Goal: Task Accomplishment & Management: Use online tool/utility

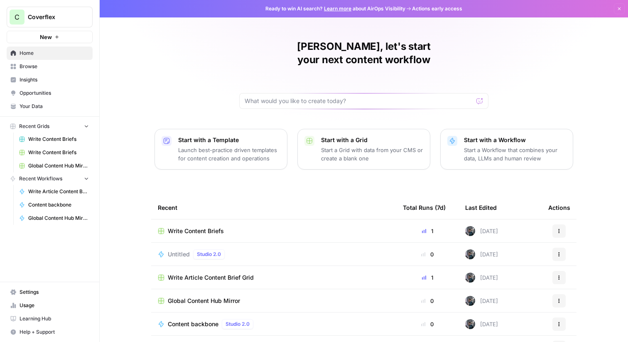
click at [71, 64] on span "Browse" at bounding box center [54, 66] width 69 height 7
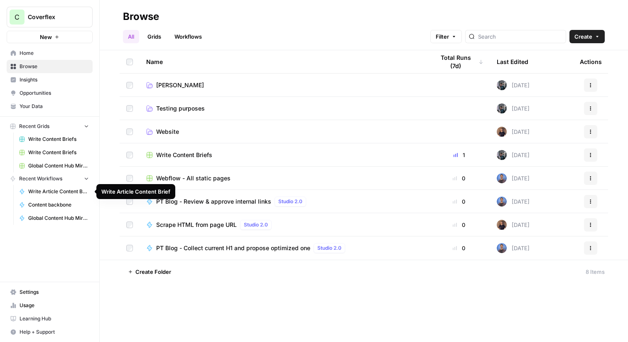
click at [60, 188] on span "Write Article Content Brief" at bounding box center [58, 191] width 61 height 7
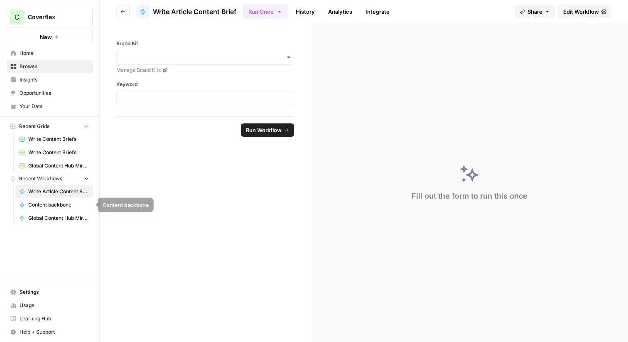
click at [66, 200] on link "Content backbone" at bounding box center [53, 204] width 77 height 13
click at [42, 64] on span "Browse" at bounding box center [54, 66] width 69 height 7
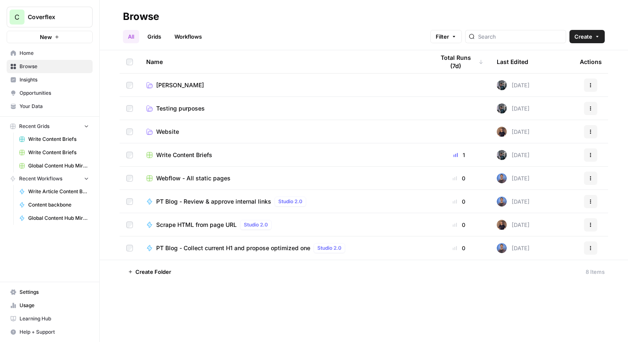
click at [182, 110] on span "Testing purposes" at bounding box center [180, 108] width 49 height 8
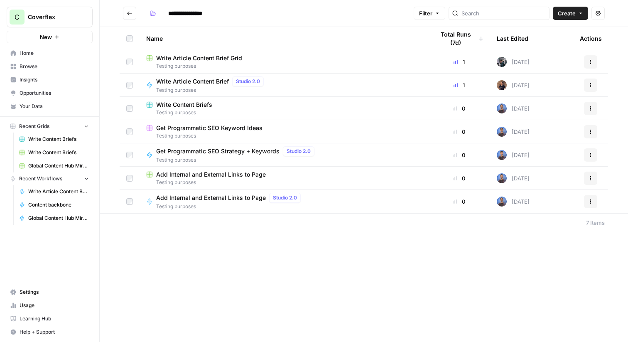
click at [237, 88] on span "Testing purposes" at bounding box center [211, 89] width 111 height 7
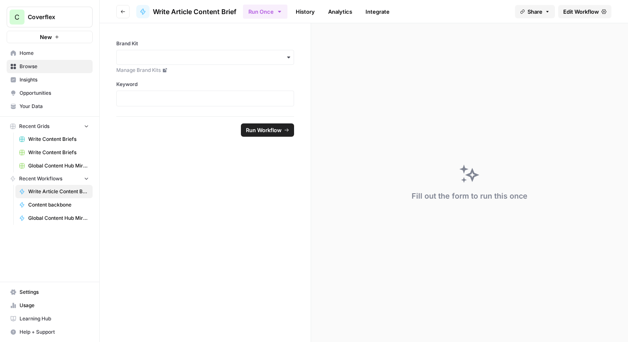
click at [121, 7] on button "Go back" at bounding box center [122, 11] width 13 height 13
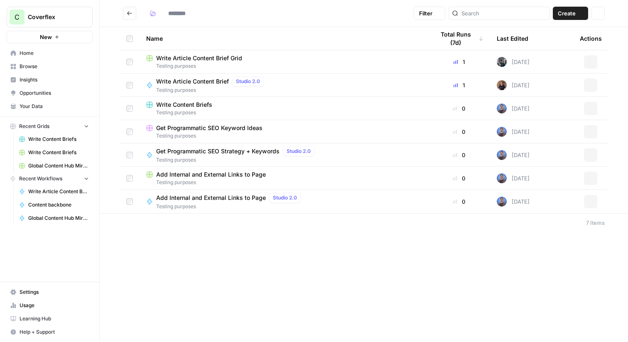
type input "**********"
click at [230, 111] on span "Testing purposes" at bounding box center [283, 112] width 275 height 7
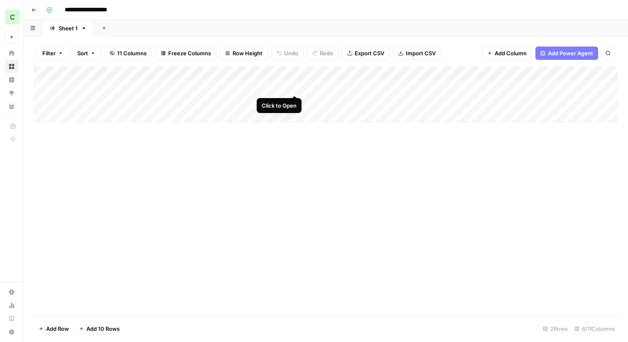
click at [294, 86] on div "Add Column" at bounding box center [326, 94] width 584 height 56
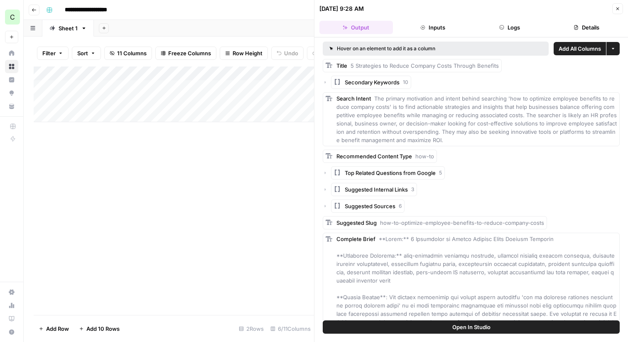
click at [455, 26] on button "Inputs" at bounding box center [432, 27] width 73 height 13
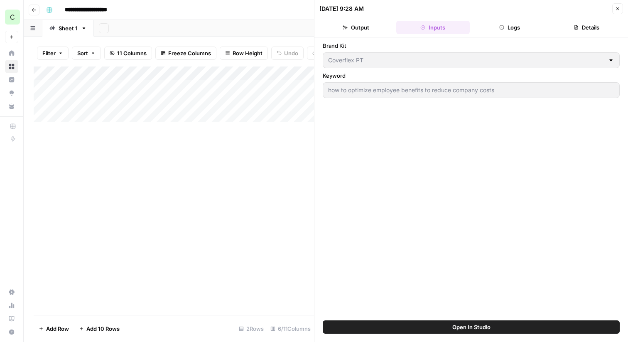
click at [516, 24] on button "Logs" at bounding box center [509, 27] width 73 height 13
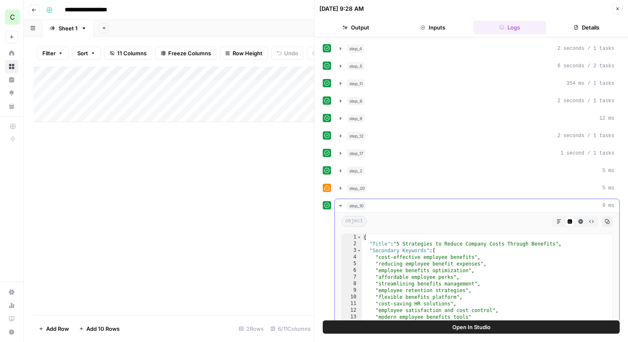
click at [343, 203] on icon "button" at bounding box center [340, 205] width 7 height 7
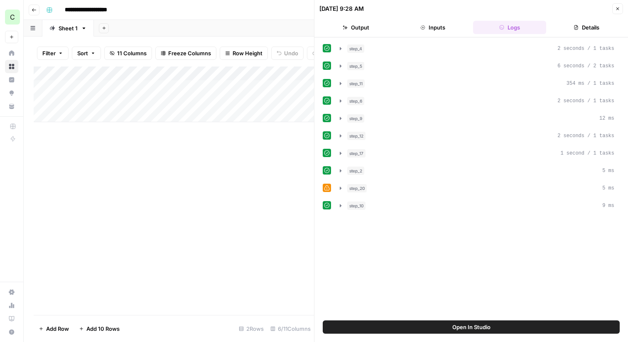
click at [35, 10] on icon "button" at bounding box center [34, 9] width 4 height 3
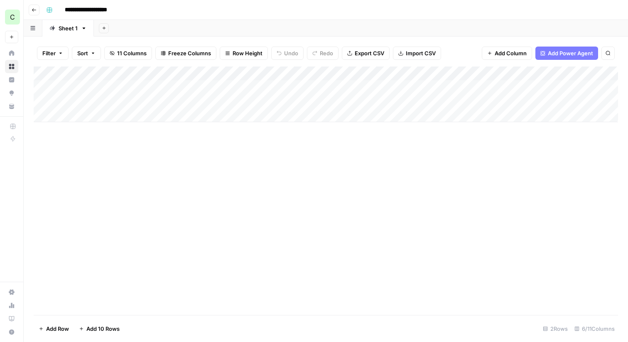
click at [32, 5] on button "Go back" at bounding box center [34, 10] width 11 height 11
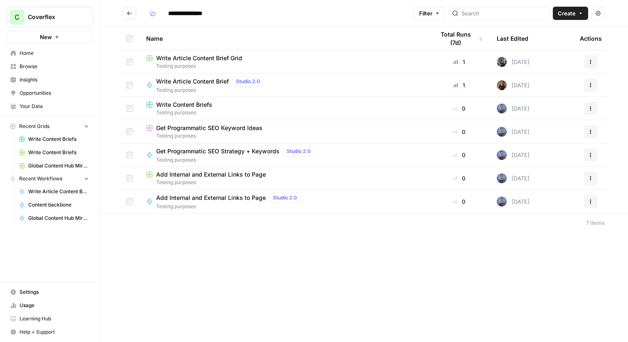
click at [250, 68] on span "Testing purposes" at bounding box center [283, 65] width 275 height 7
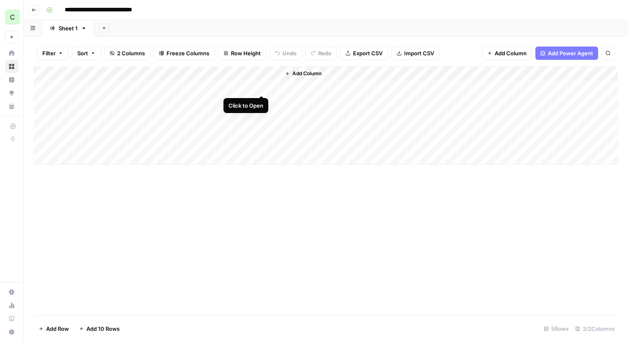
click at [261, 86] on div "Add Column" at bounding box center [326, 115] width 584 height 98
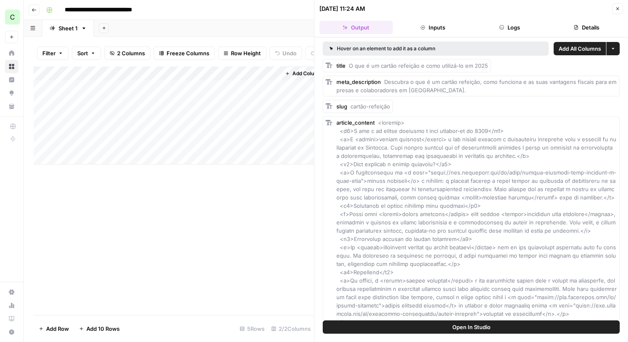
click at [421, 32] on button "Inputs" at bounding box center [432, 27] width 73 height 13
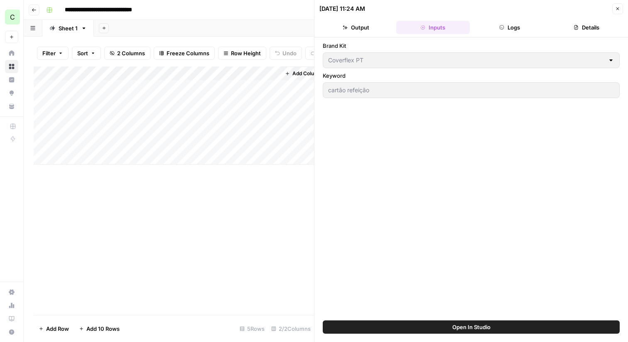
click at [495, 31] on button "Logs" at bounding box center [509, 27] width 73 height 13
